Goal: Navigation & Orientation: Find specific page/section

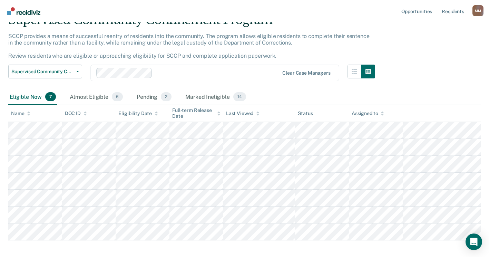
scroll to position [68, 0]
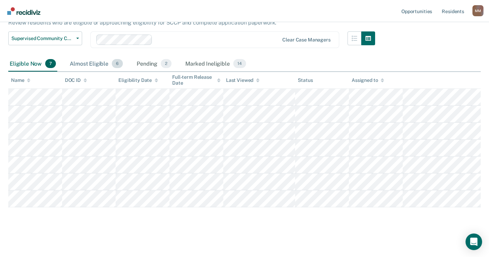
click at [100, 60] on div "Almost Eligible 6" at bounding box center [96, 63] width 56 height 15
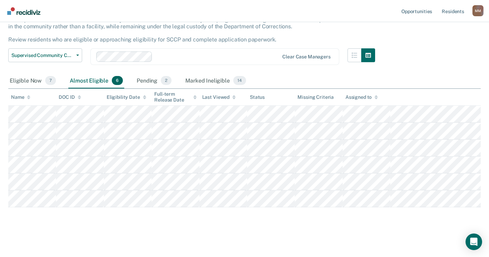
scroll to position [0, 0]
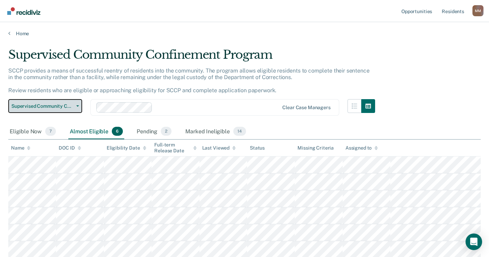
click at [78, 106] on icon "button" at bounding box center [77, 105] width 3 height 1
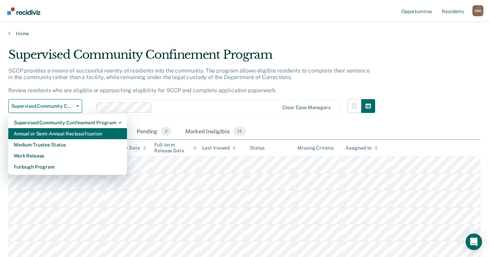
click at [70, 131] on div "Annual or Semi-Annual Reclassification" at bounding box center [68, 133] width 108 height 11
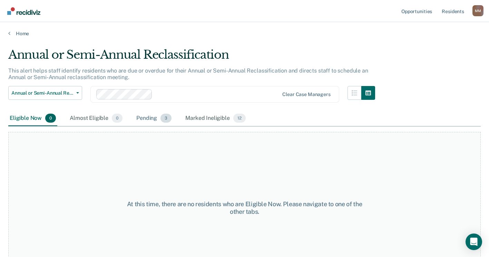
click at [154, 116] on div "Pending 3" at bounding box center [154, 118] width 38 height 15
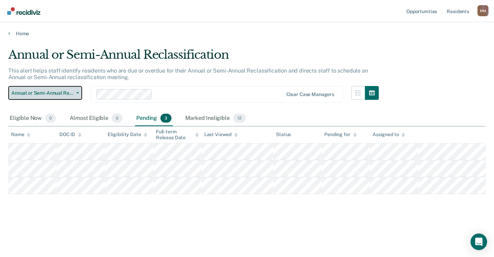
click at [80, 89] on button "Annual or Semi-Annual Reclassification" at bounding box center [45, 93] width 74 height 14
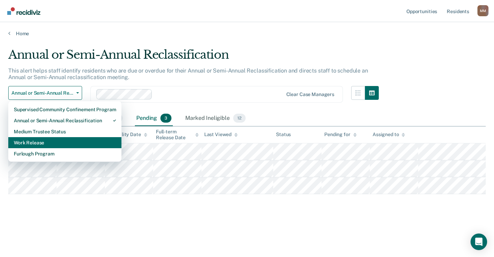
click at [57, 141] on div "Work Release" at bounding box center [65, 142] width 102 height 11
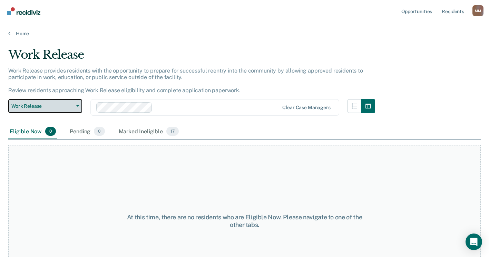
click at [77, 105] on icon "button" at bounding box center [77, 105] width 3 height 1
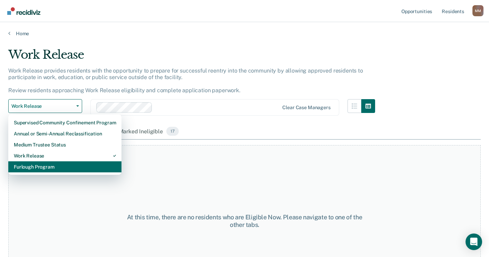
click at [55, 163] on div "Furlough Program" at bounding box center [65, 166] width 102 height 11
